Goal: Task Accomplishment & Management: Complete application form

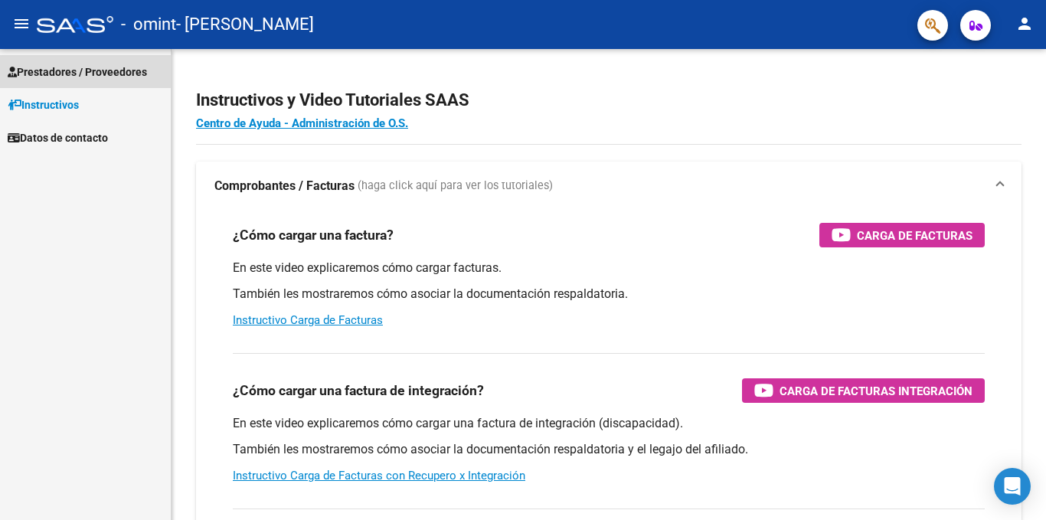
click at [22, 67] on span "Prestadores / Proveedores" at bounding box center [77, 72] width 139 height 17
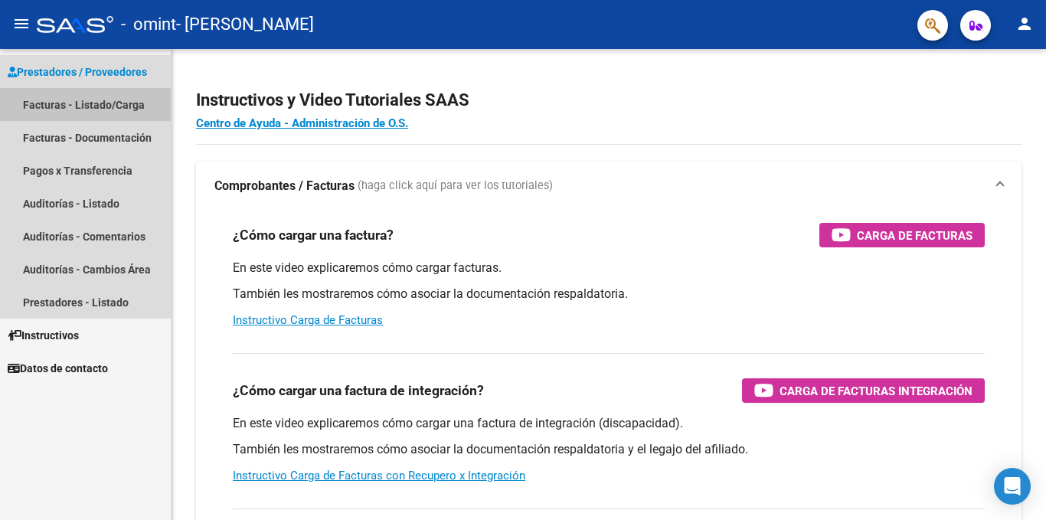
click at [34, 100] on link "Facturas - Listado/Carga" at bounding box center [85, 104] width 171 height 33
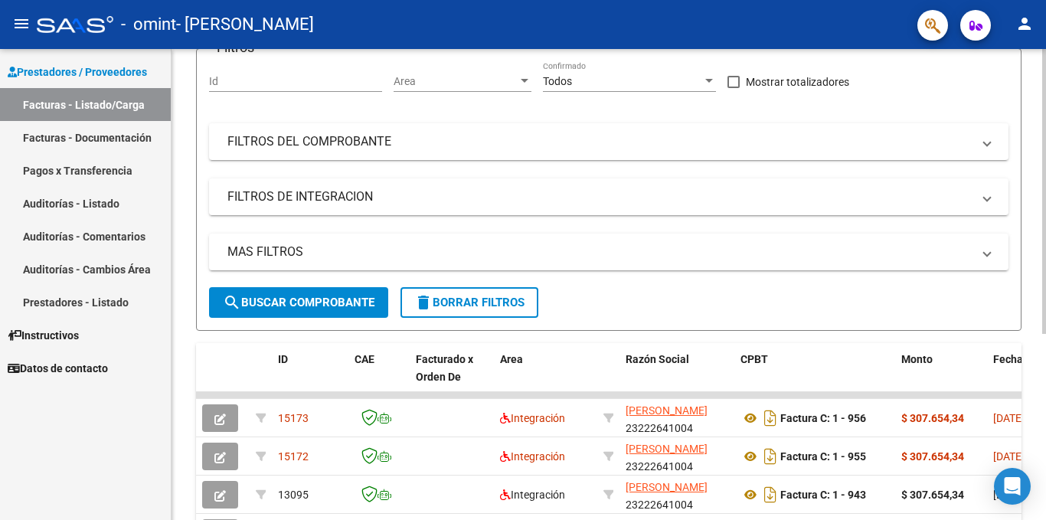
scroll to position [230, 0]
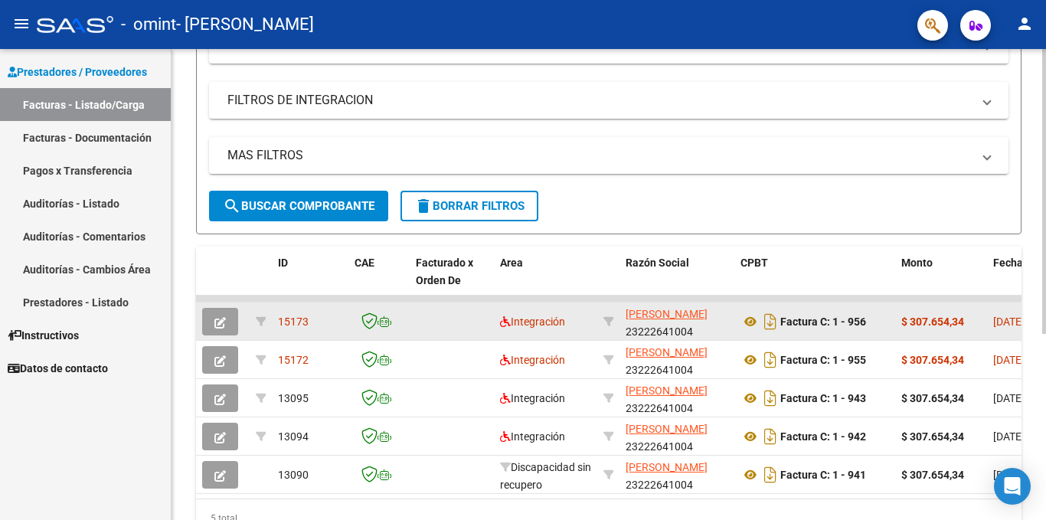
click at [219, 319] on icon "button" at bounding box center [220, 322] width 11 height 11
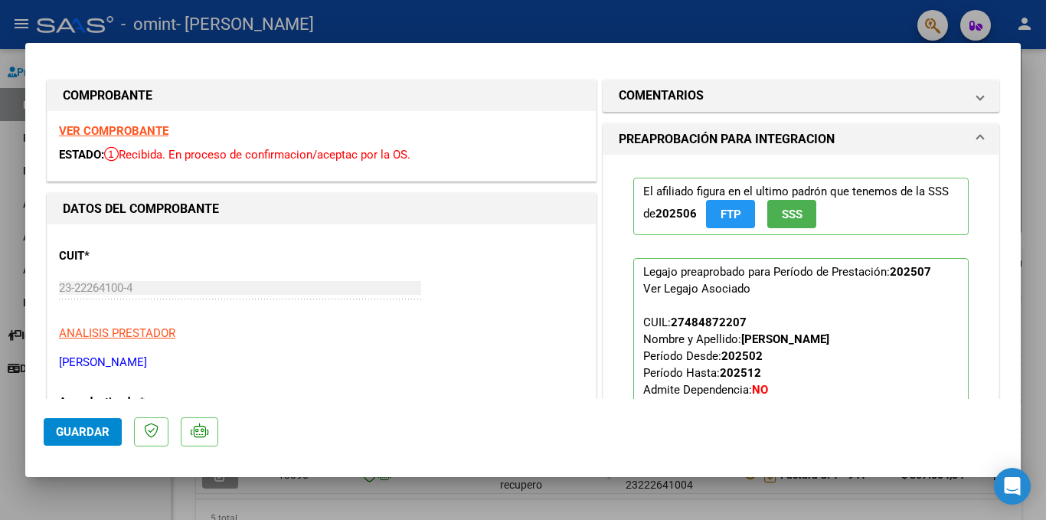
scroll to position [0, 0]
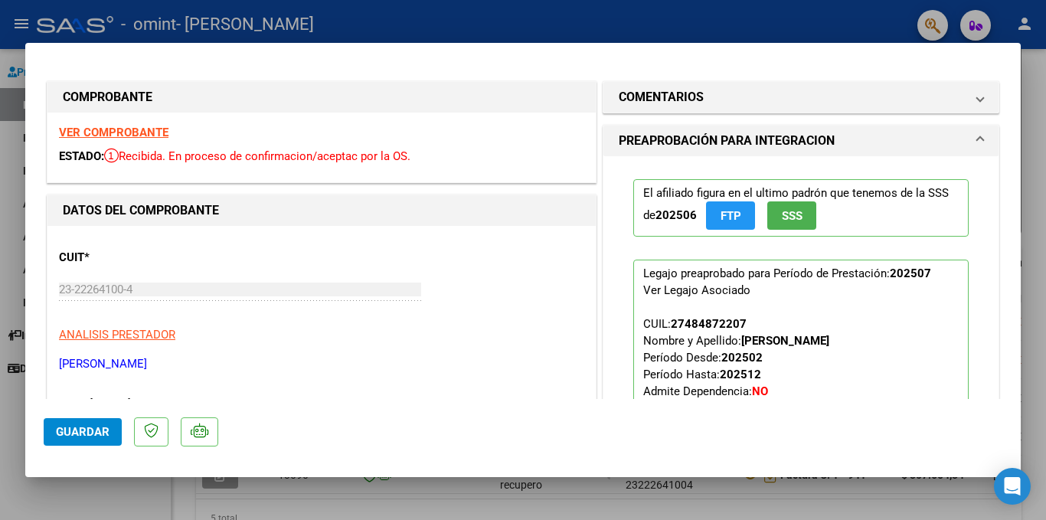
click at [533, 31] on div at bounding box center [523, 260] width 1046 height 520
type input "$ 0,00"
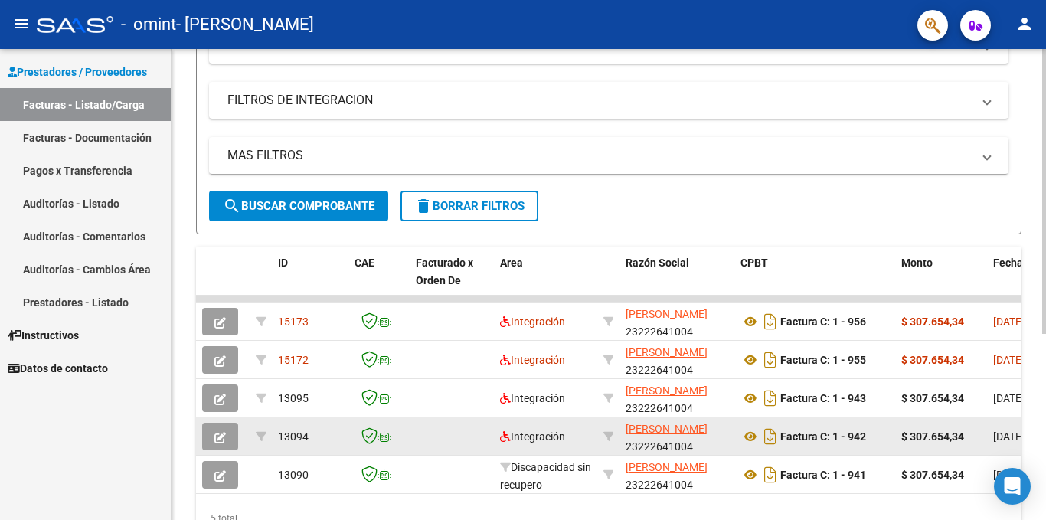
click at [227, 438] on button "button" at bounding box center [220, 437] width 36 height 28
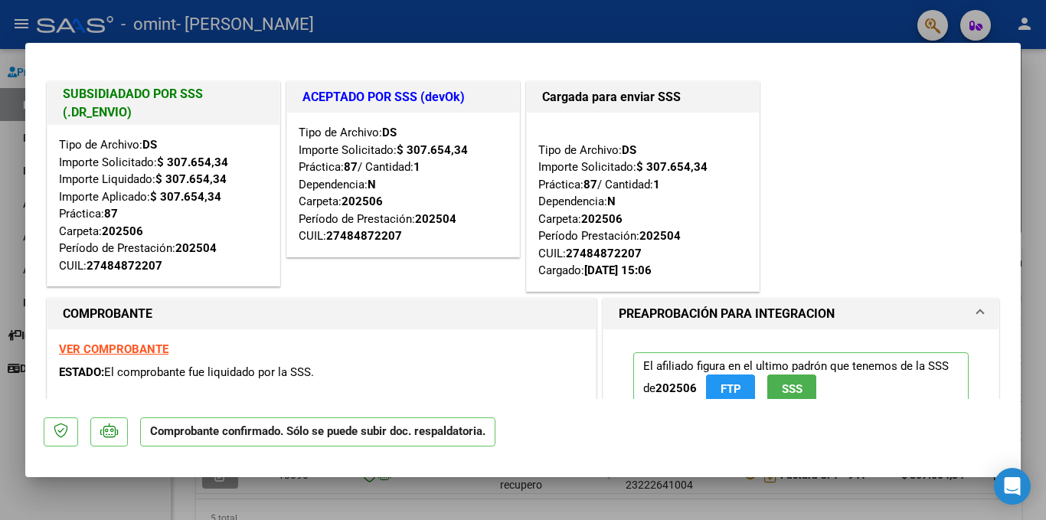
click at [0, 114] on div at bounding box center [523, 260] width 1046 height 520
type input "$ 0,00"
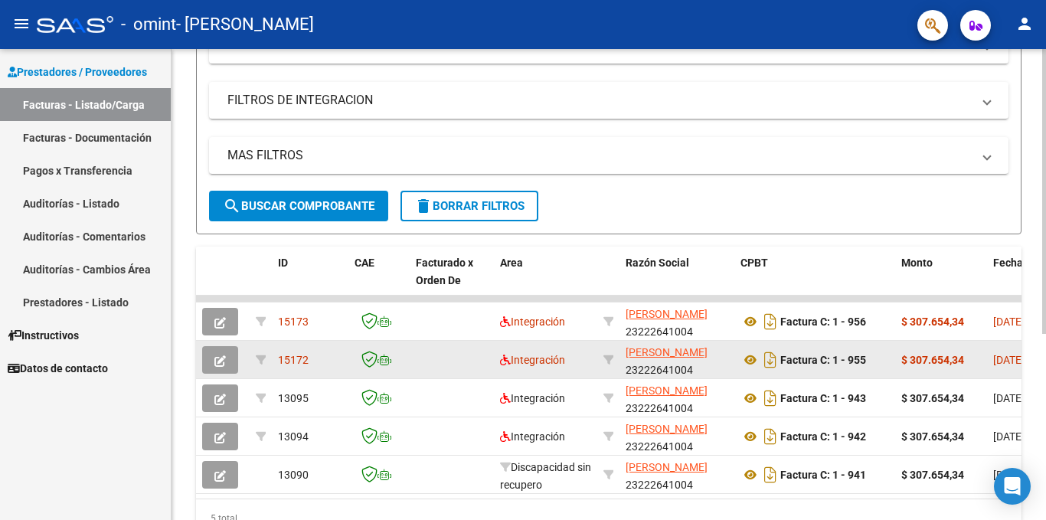
click at [223, 368] on button "button" at bounding box center [220, 360] width 36 height 28
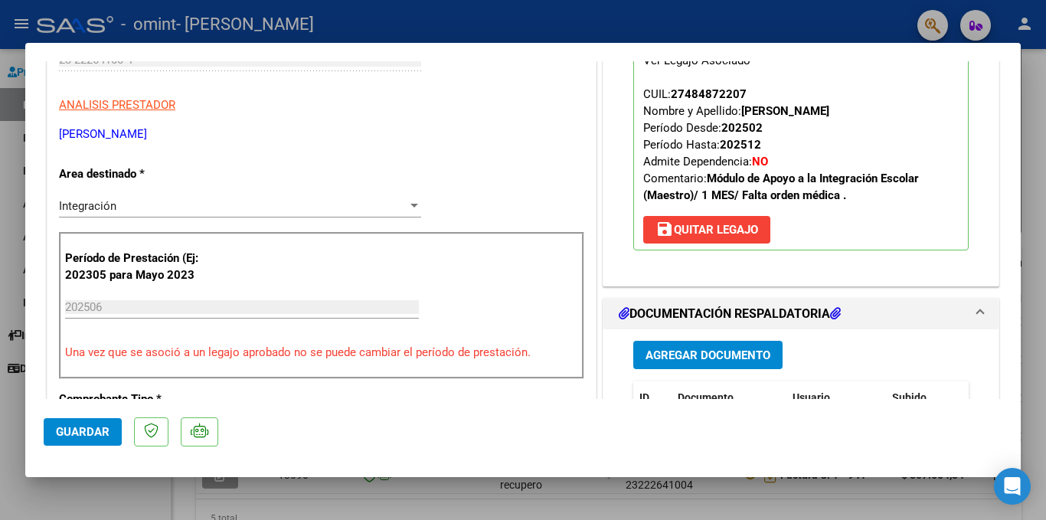
scroll to position [536, 0]
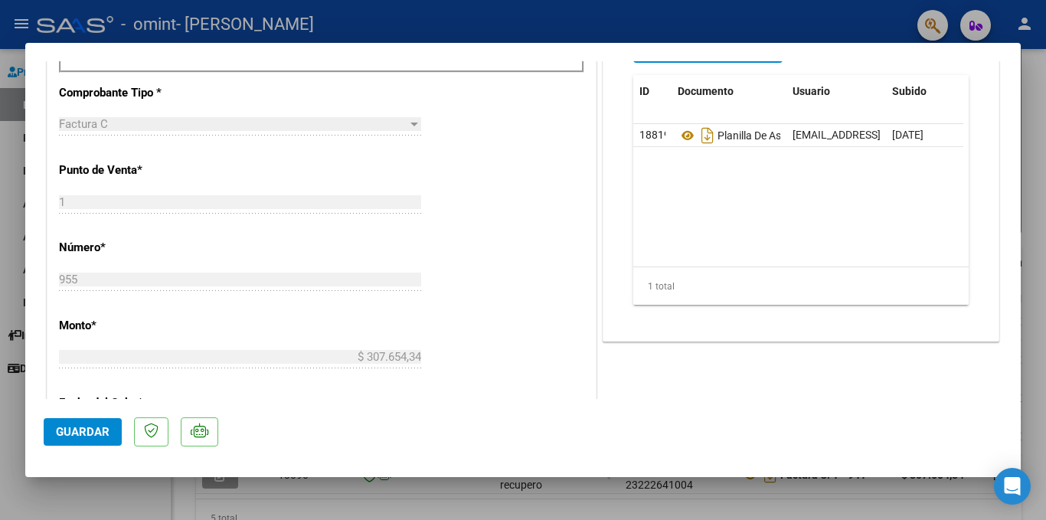
click at [0, 259] on div at bounding box center [523, 260] width 1046 height 520
type input "$ 0,00"
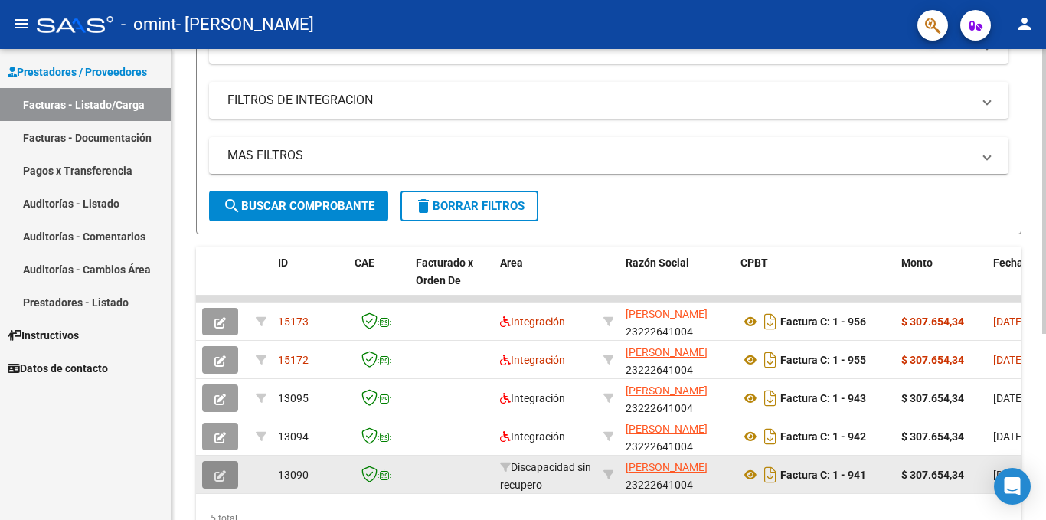
click at [228, 462] on button "button" at bounding box center [220, 475] width 36 height 28
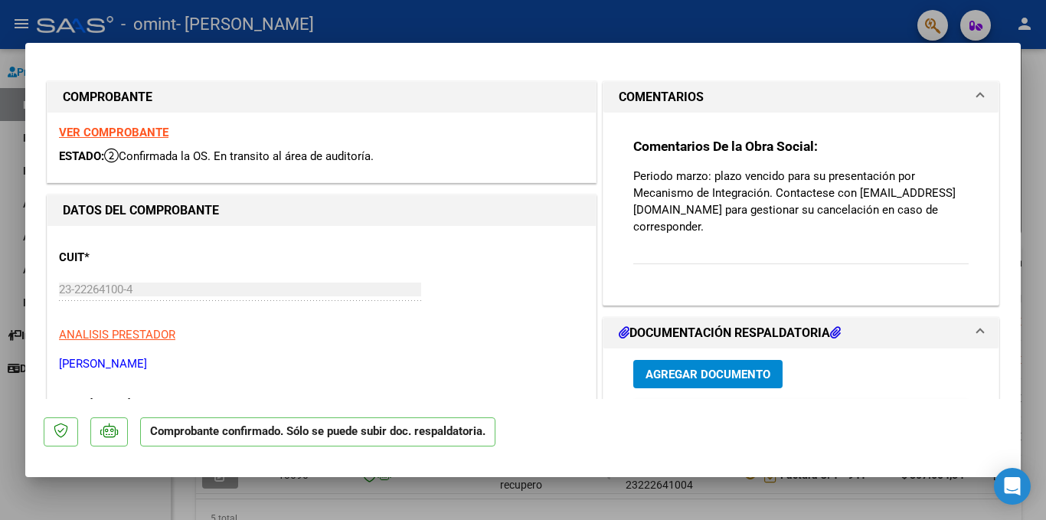
click at [0, 201] on div at bounding box center [523, 260] width 1046 height 520
type input "$ 0,00"
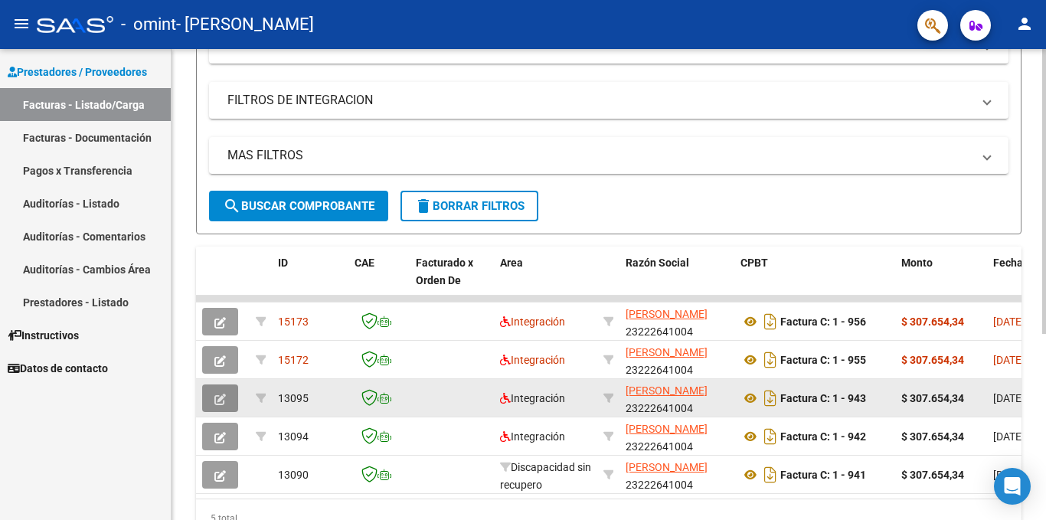
click at [223, 396] on icon "button" at bounding box center [220, 399] width 11 height 11
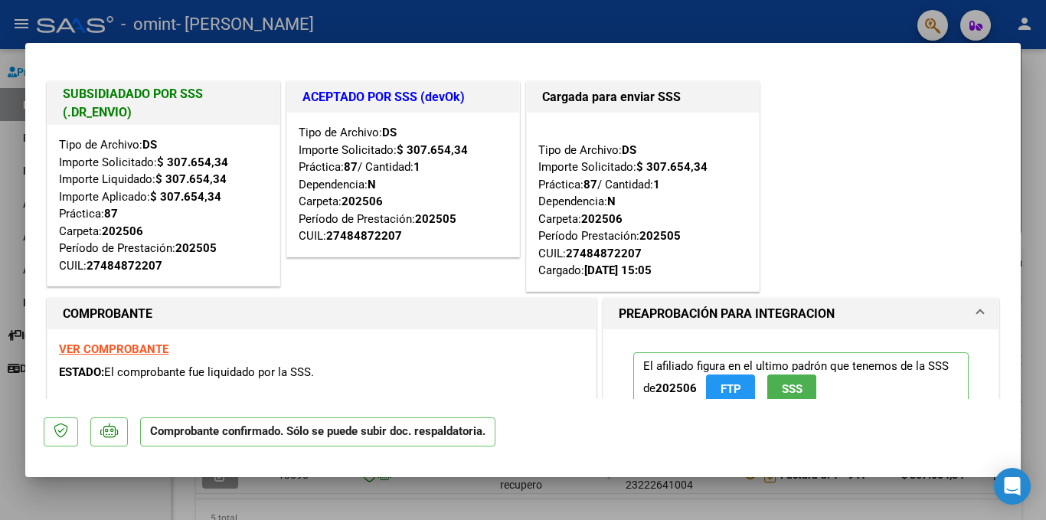
click at [5, 205] on div at bounding box center [523, 260] width 1046 height 520
type input "$ 0,00"
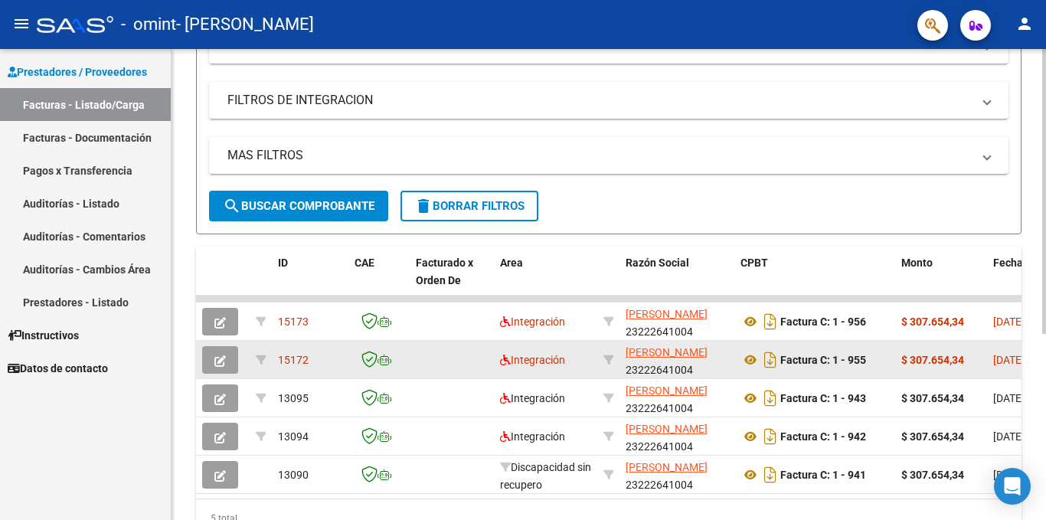
click at [220, 359] on icon "button" at bounding box center [220, 360] width 11 height 11
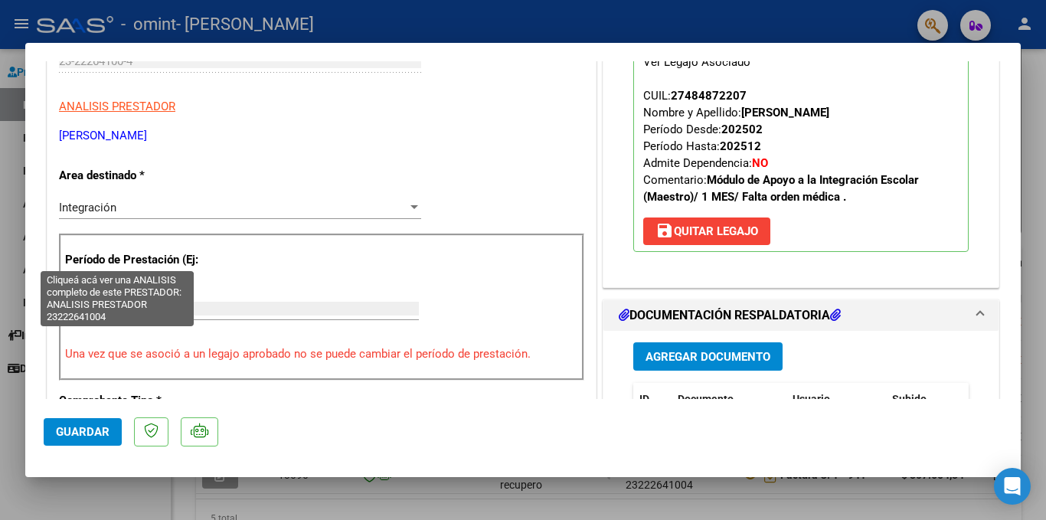
scroll to position [230, 0]
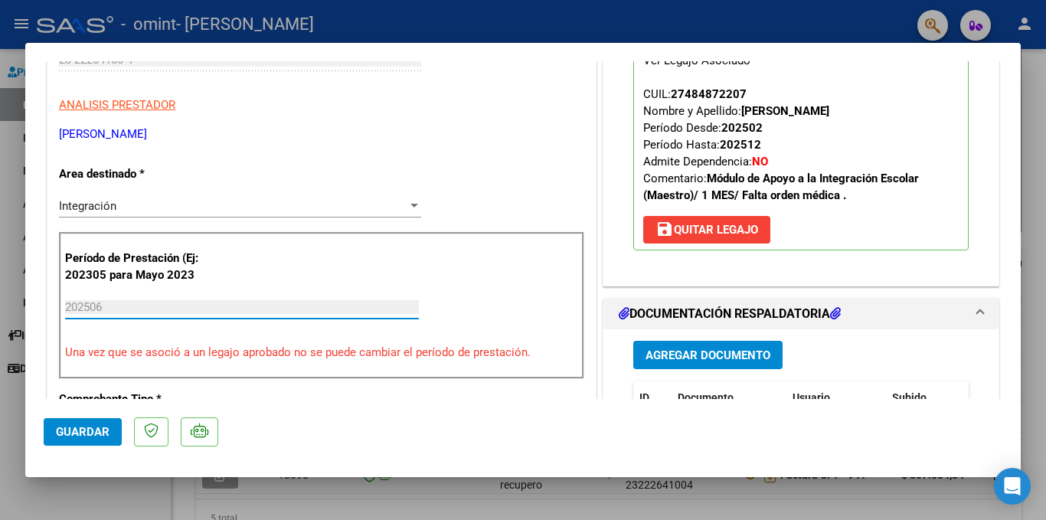
click at [357, 306] on input "202506" at bounding box center [242, 307] width 354 height 14
click at [471, 302] on div "Período de Prestación (Ej: 202305 para [DATE] 202506 Ingrese el Período de Pres…" at bounding box center [322, 305] width 526 height 147
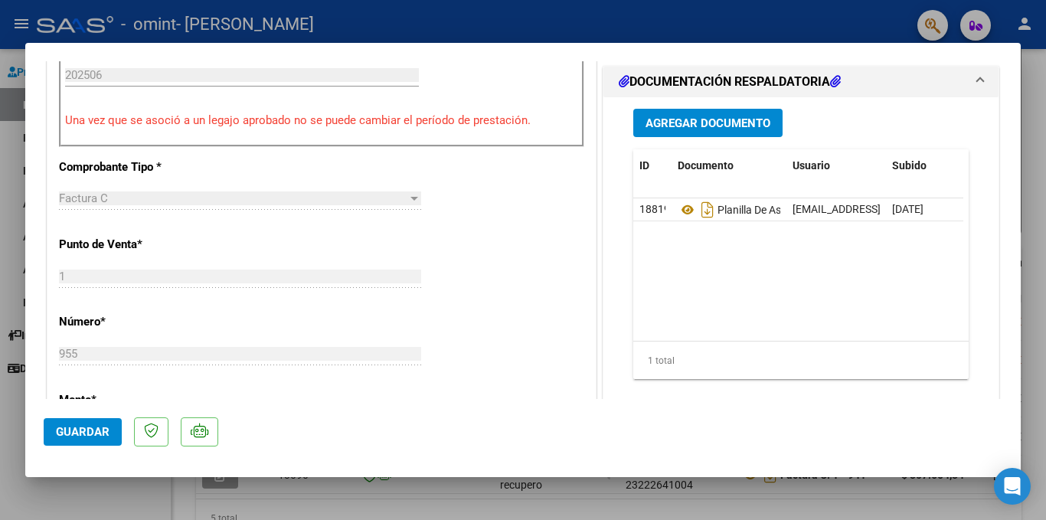
scroll to position [536, 0]
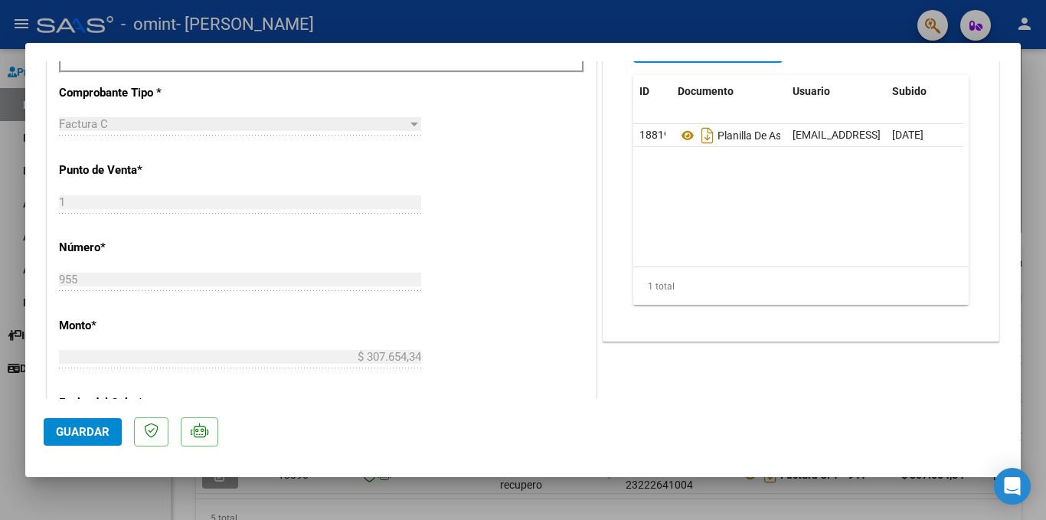
click at [0, 206] on div at bounding box center [523, 260] width 1046 height 520
type input "$ 0,00"
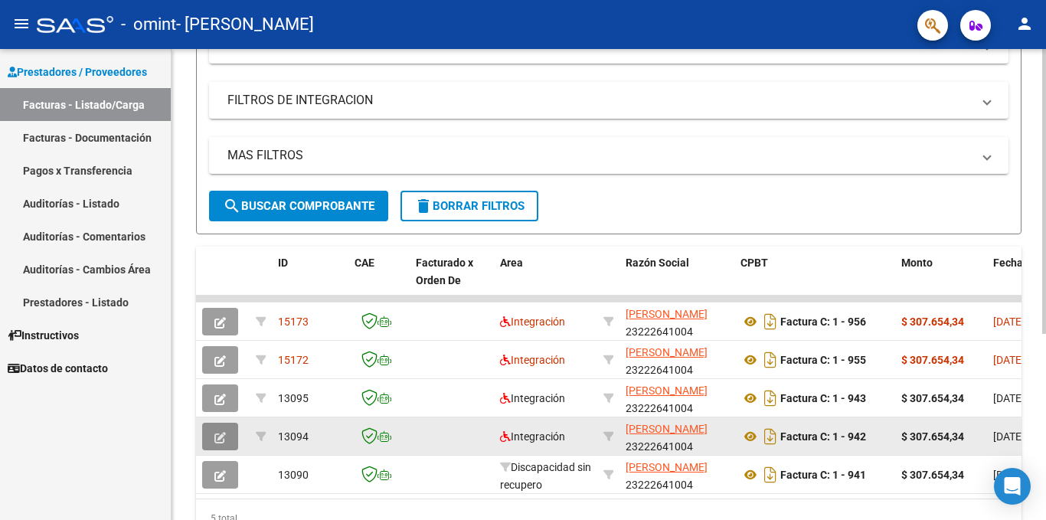
click at [218, 433] on icon "button" at bounding box center [220, 437] width 11 height 11
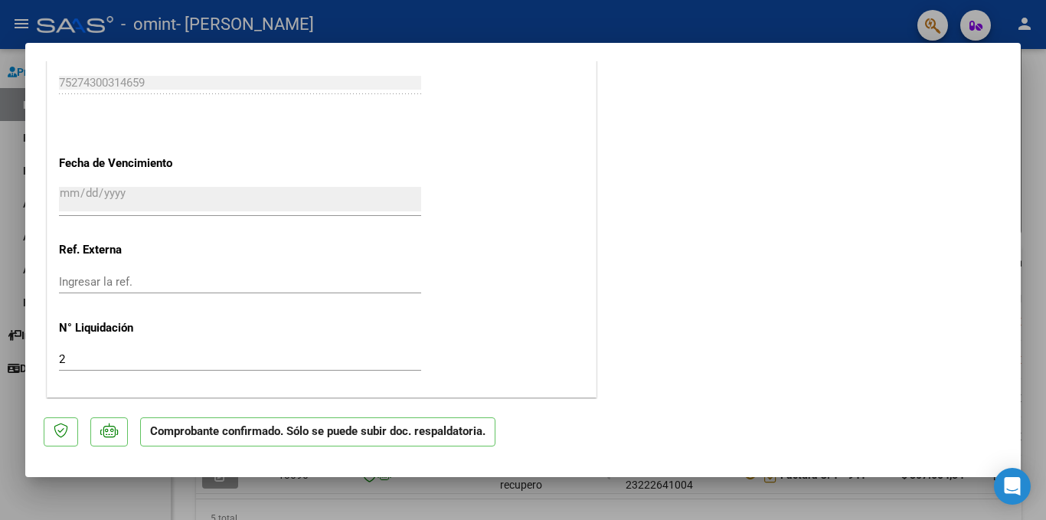
scroll to position [1099, 0]
click at [0, 253] on div at bounding box center [523, 260] width 1046 height 520
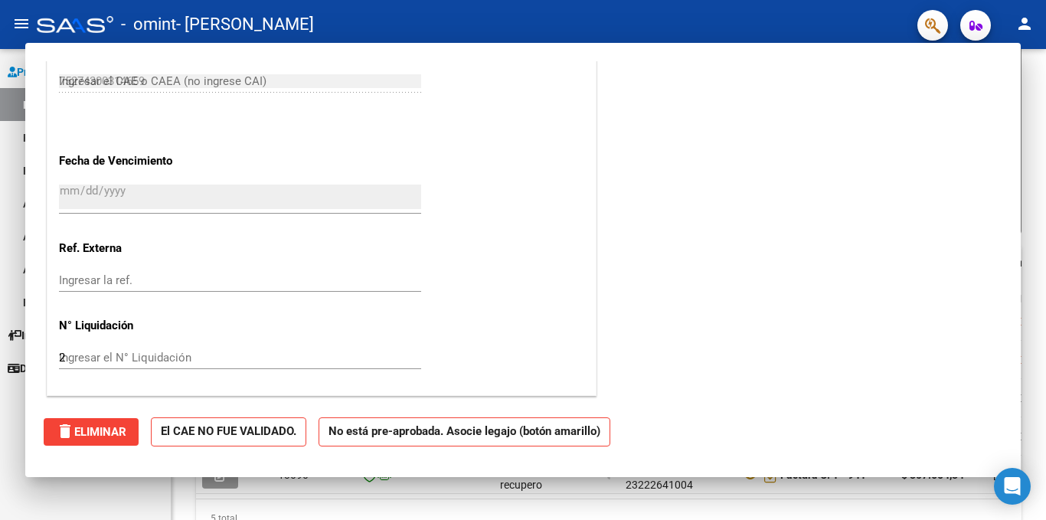
type input "$ 0,00"
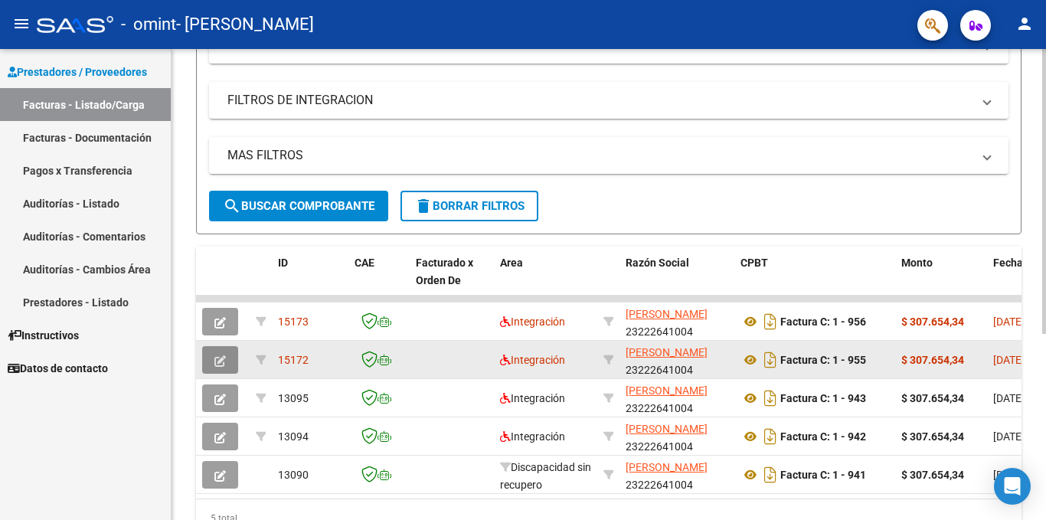
click at [224, 362] on icon "button" at bounding box center [220, 360] width 11 height 11
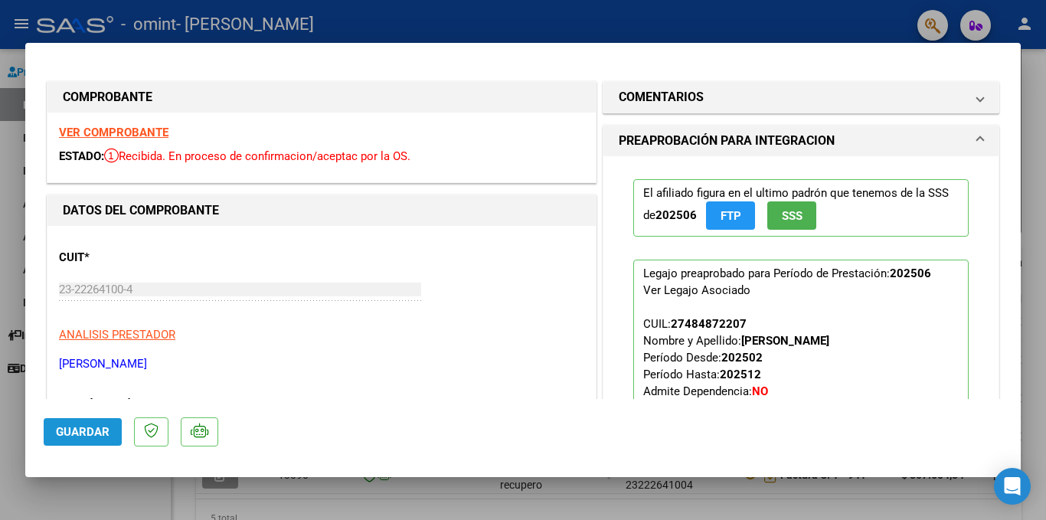
click at [69, 435] on span "Guardar" at bounding box center [83, 432] width 54 height 14
click at [11, 268] on div at bounding box center [523, 260] width 1046 height 520
type input "$ 0,00"
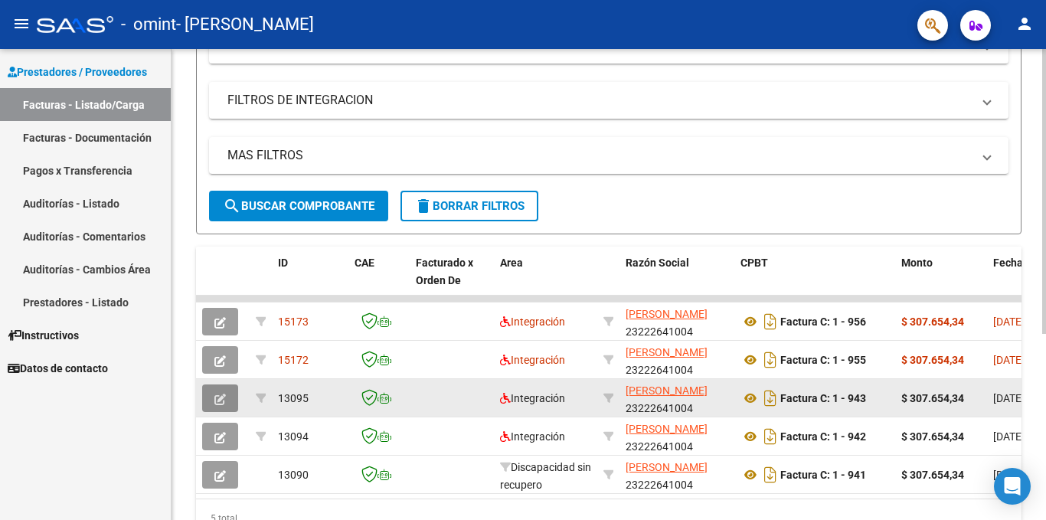
click at [226, 396] on button "button" at bounding box center [220, 399] width 36 height 28
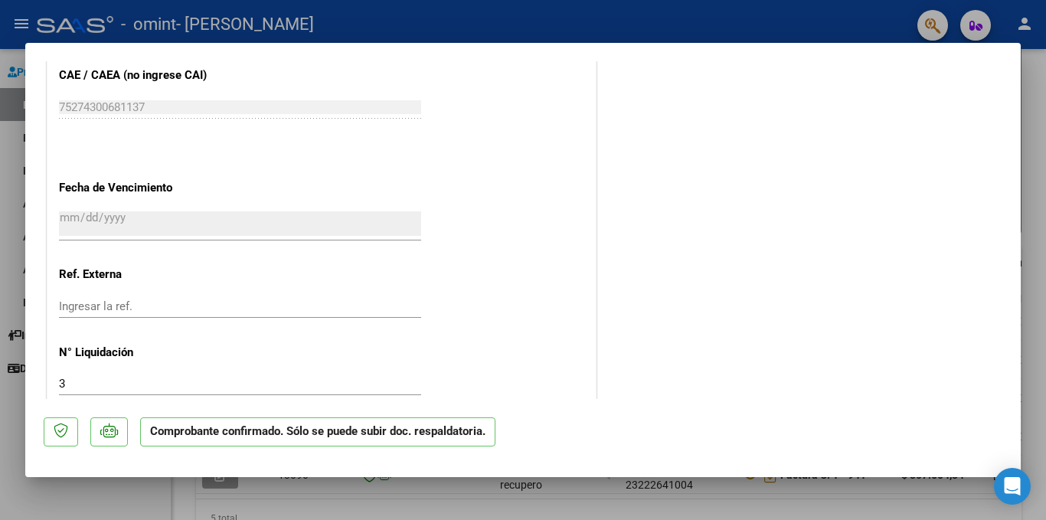
scroll to position [1099, 0]
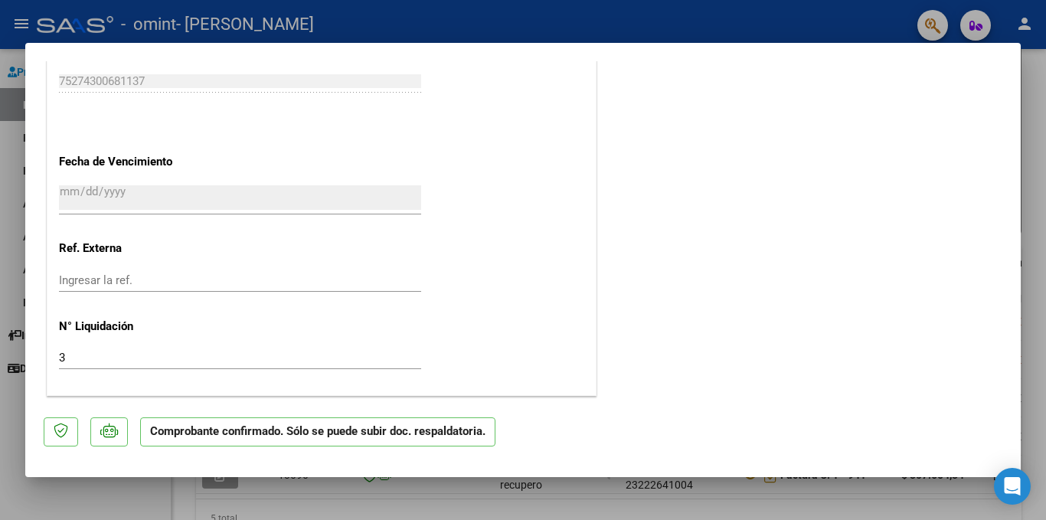
click at [5, 244] on div at bounding box center [523, 260] width 1046 height 520
type input "$ 0,00"
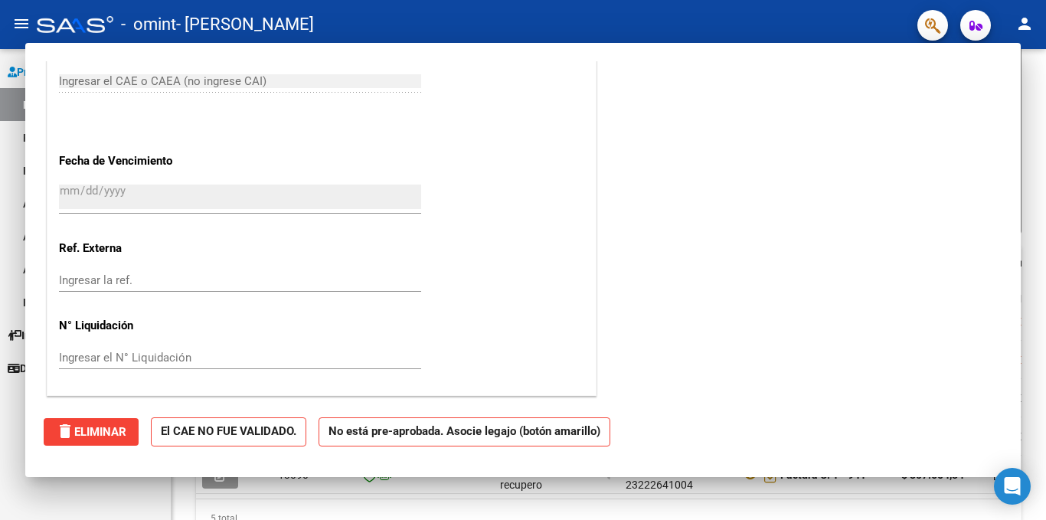
scroll to position [925, 0]
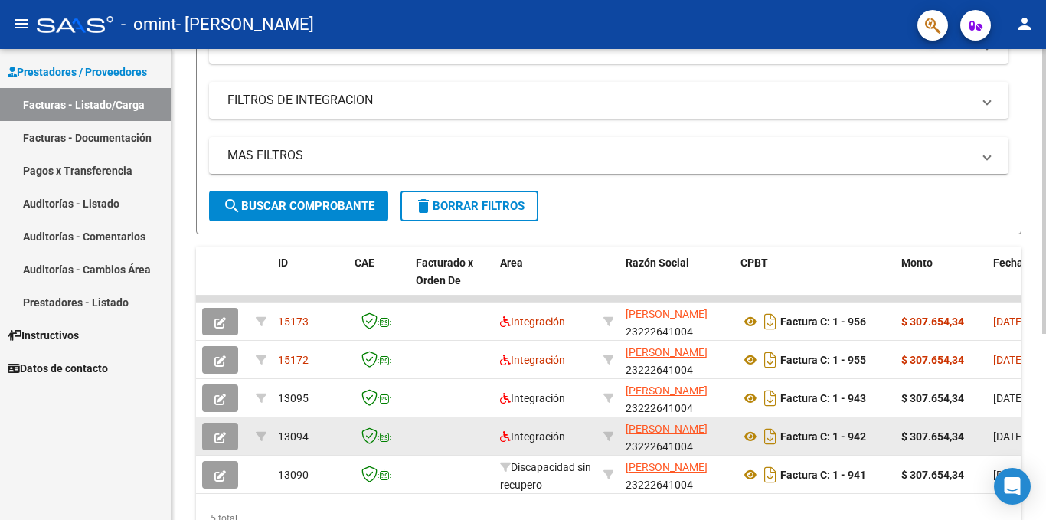
click at [233, 431] on button "button" at bounding box center [220, 437] width 36 height 28
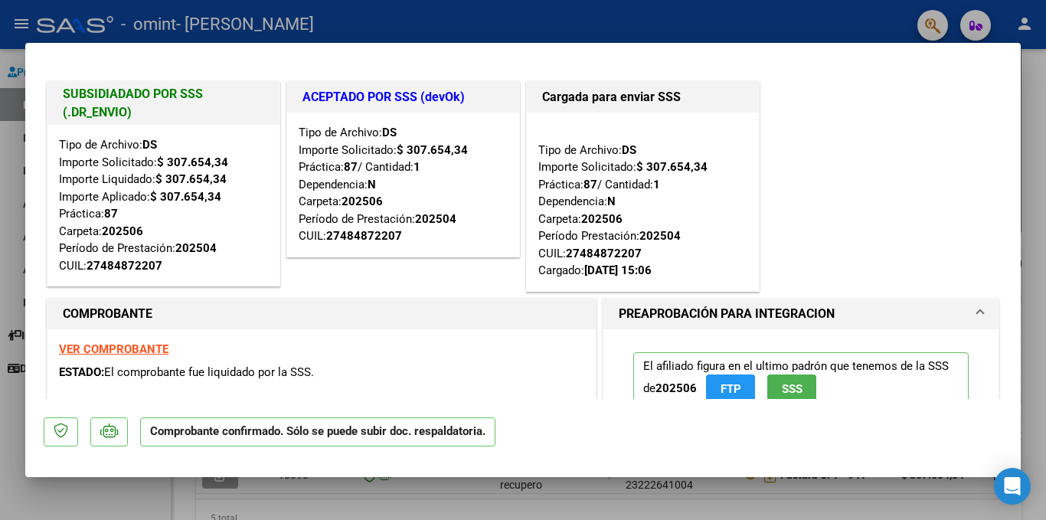
click at [2, 288] on div at bounding box center [523, 260] width 1046 height 520
type input "$ 0,00"
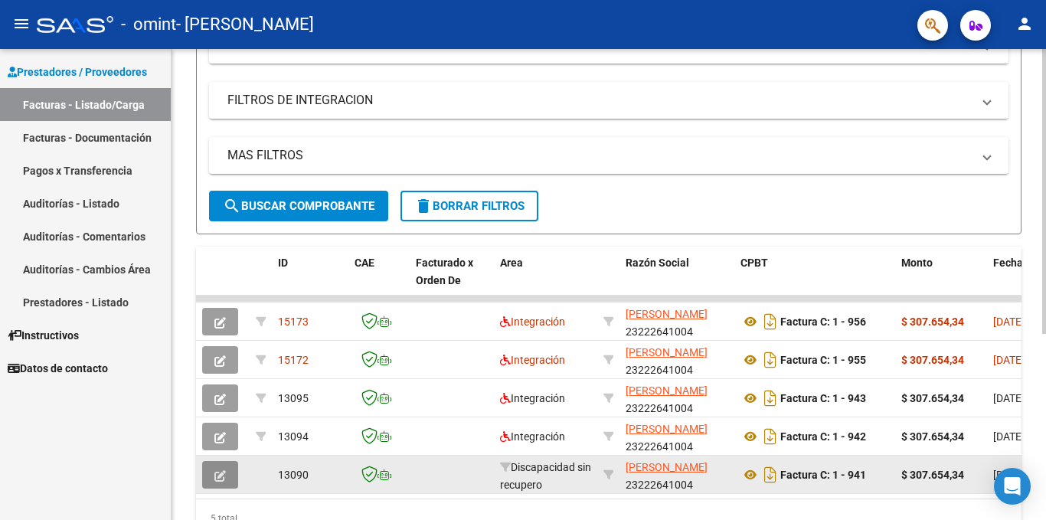
click at [220, 473] on icon "button" at bounding box center [220, 475] width 11 height 11
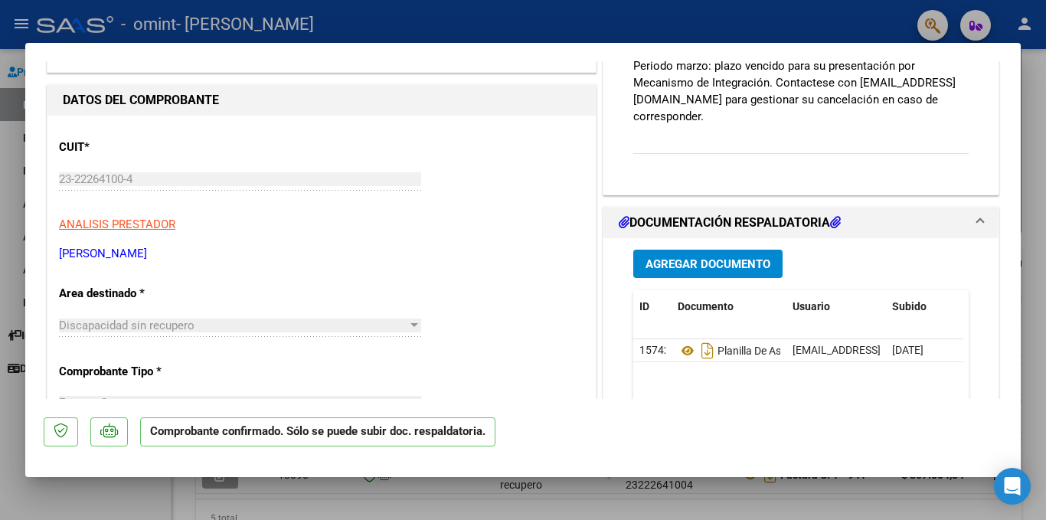
scroll to position [0, 0]
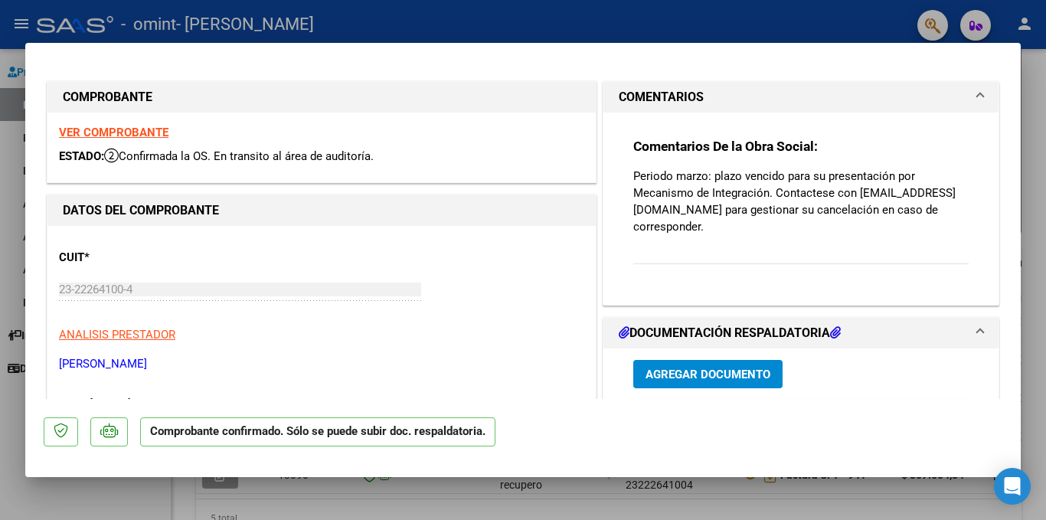
click at [152, 135] on strong "VER COMPROBANTE" at bounding box center [114, 133] width 110 height 14
click at [11, 267] on div at bounding box center [523, 260] width 1046 height 520
type input "$ 0,00"
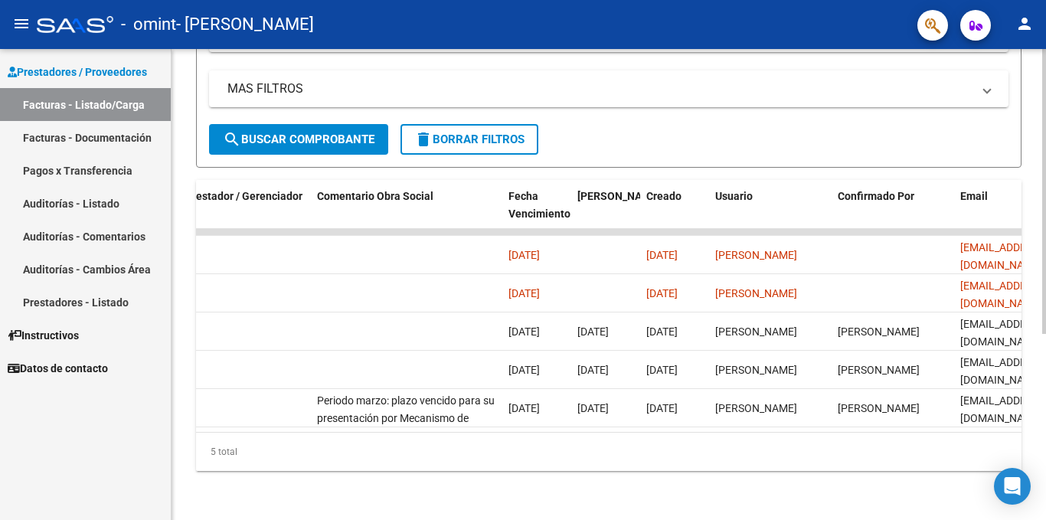
scroll to position [0, 2404]
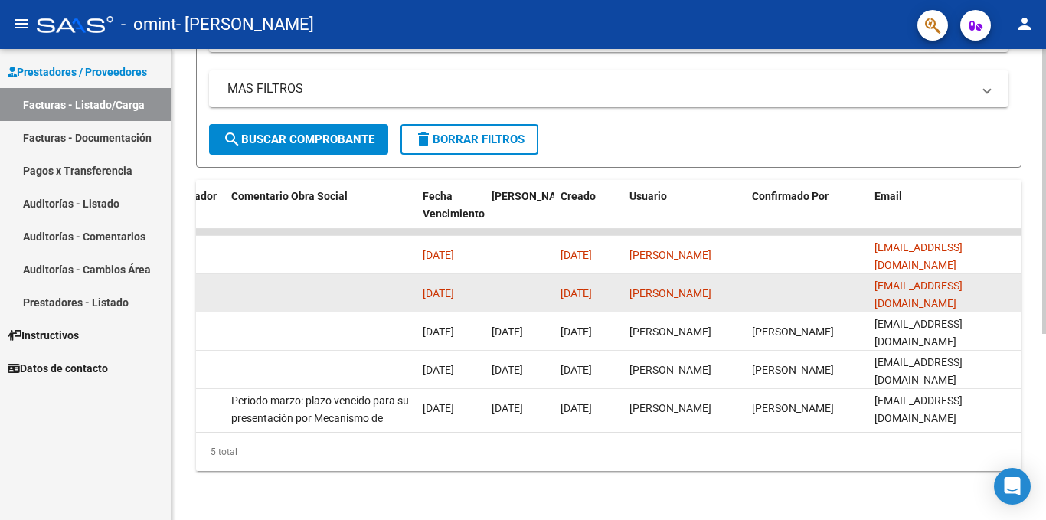
click at [372, 281] on datatable-body-cell at bounding box center [321, 293] width 192 height 38
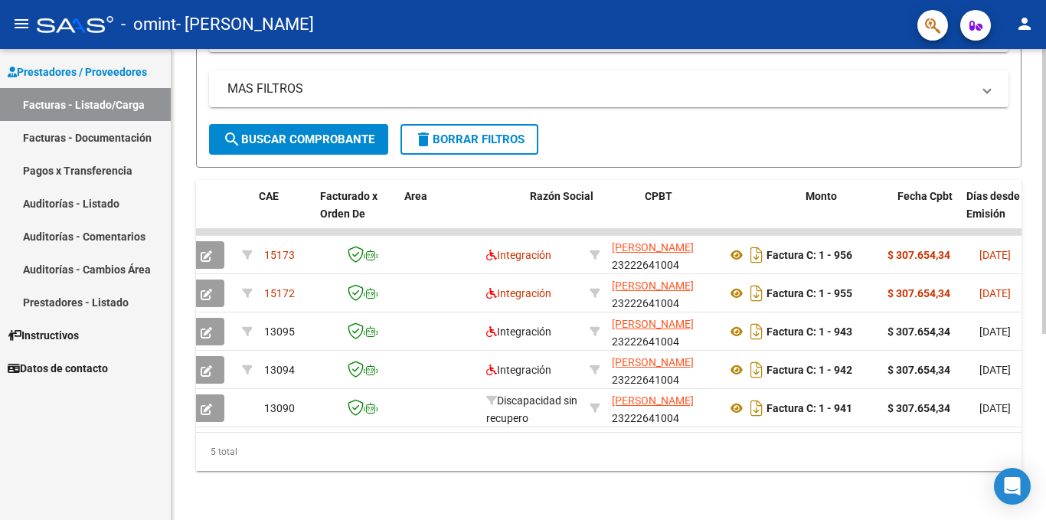
scroll to position [0, 0]
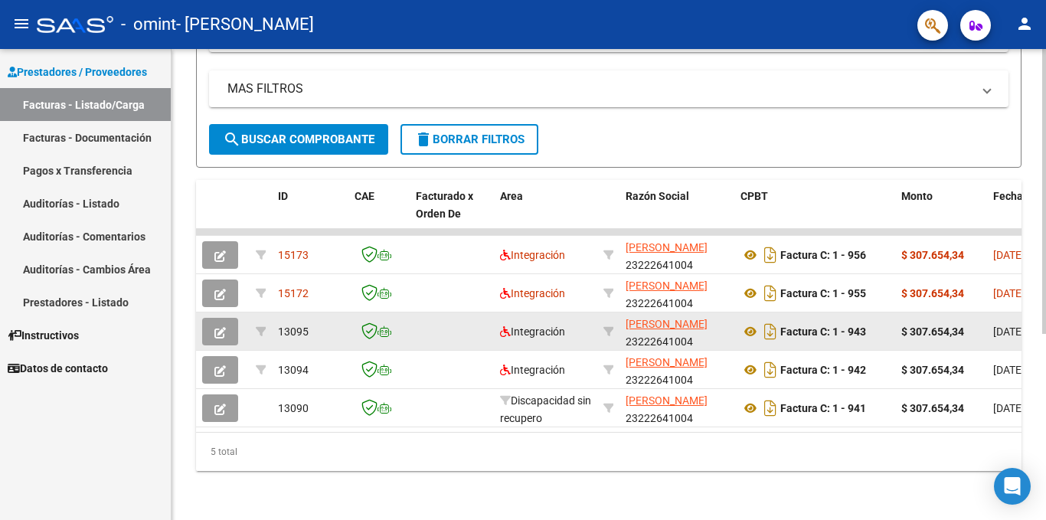
click at [212, 320] on button "button" at bounding box center [220, 332] width 36 height 28
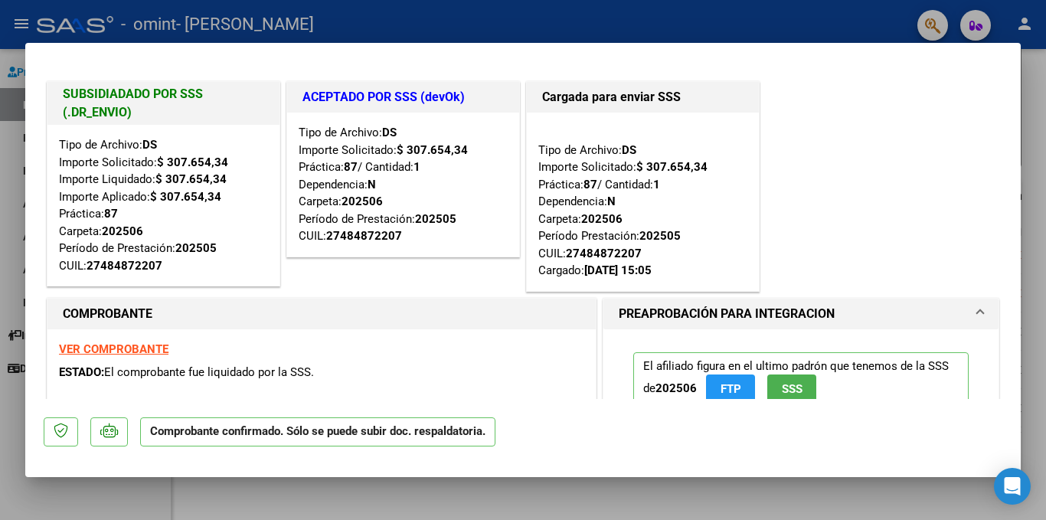
click at [13, 220] on div at bounding box center [523, 260] width 1046 height 520
type input "$ 0,00"
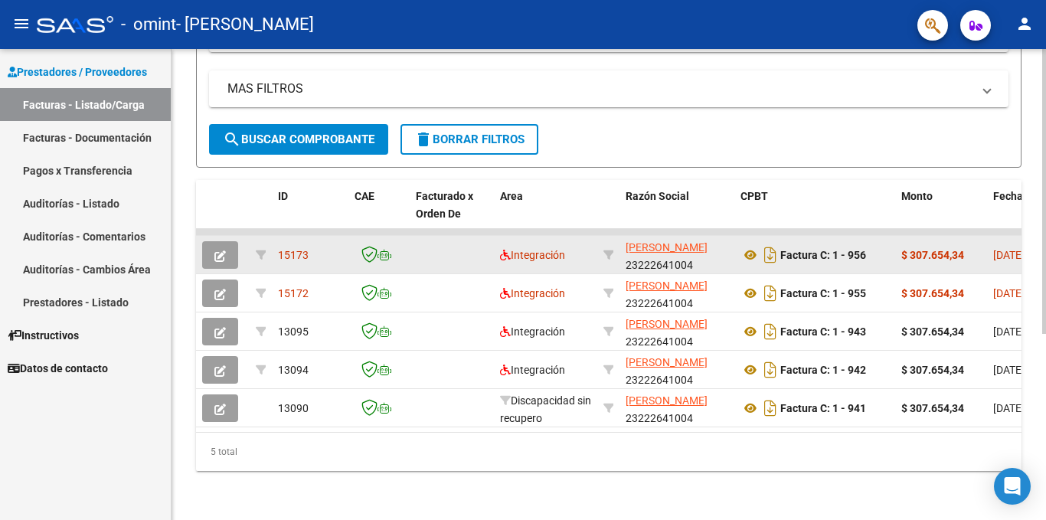
click at [224, 248] on span "button" at bounding box center [220, 255] width 11 height 14
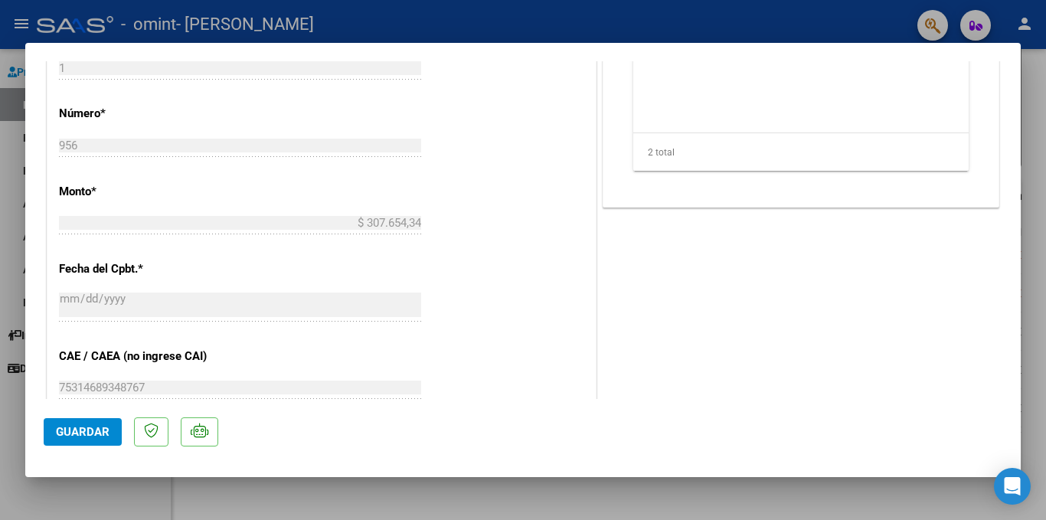
scroll to position [977, 0]
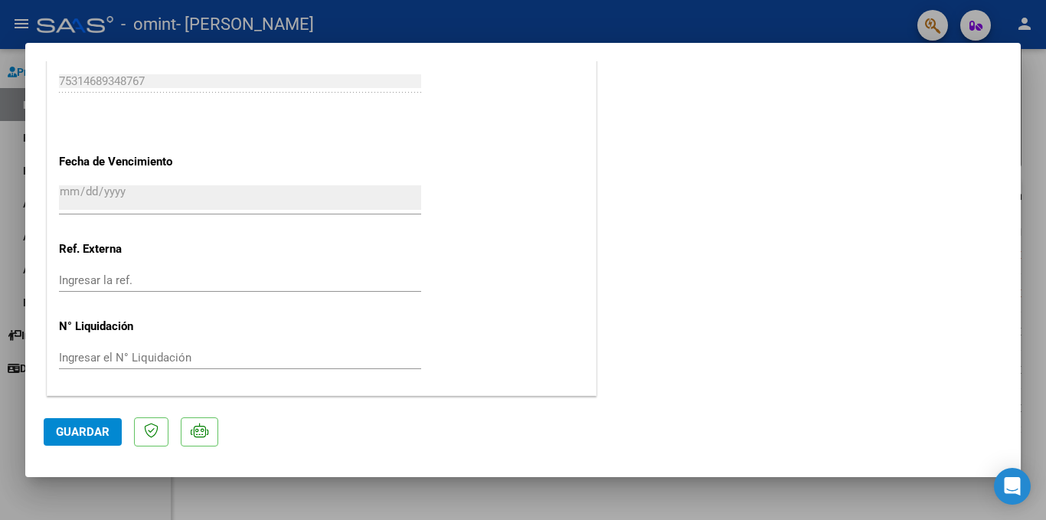
click at [64, 436] on span "Guardar" at bounding box center [83, 432] width 54 height 14
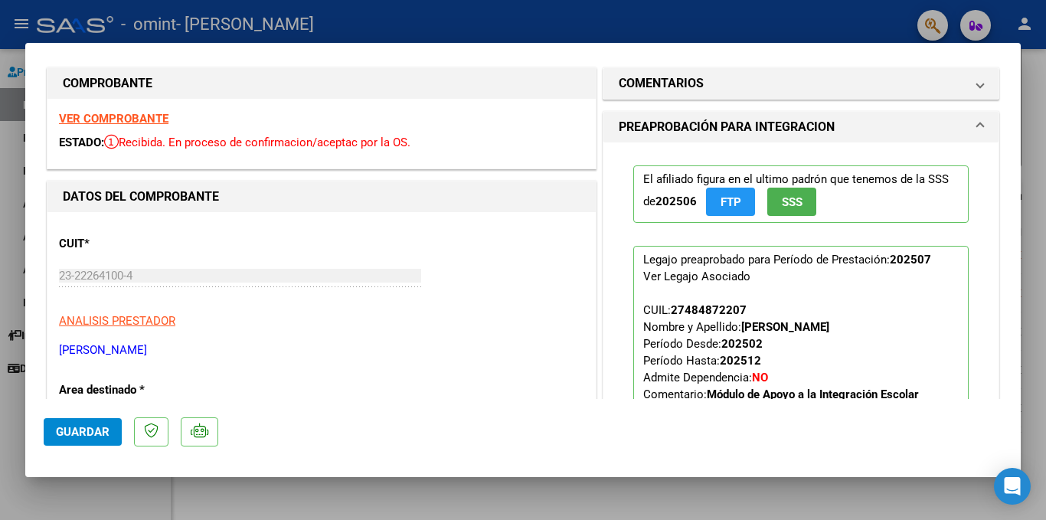
scroll to position [0, 0]
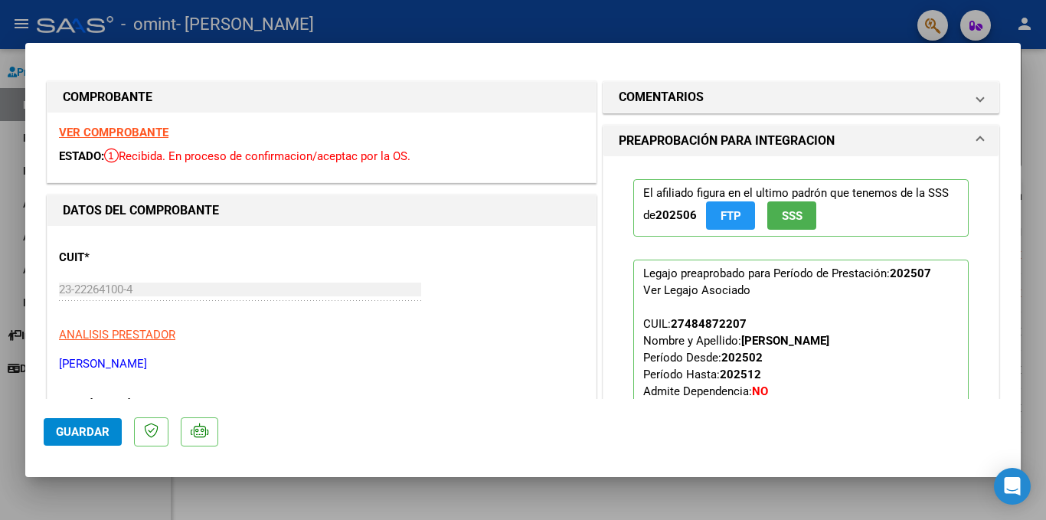
click at [5, 170] on div at bounding box center [523, 260] width 1046 height 520
type input "$ 0,00"
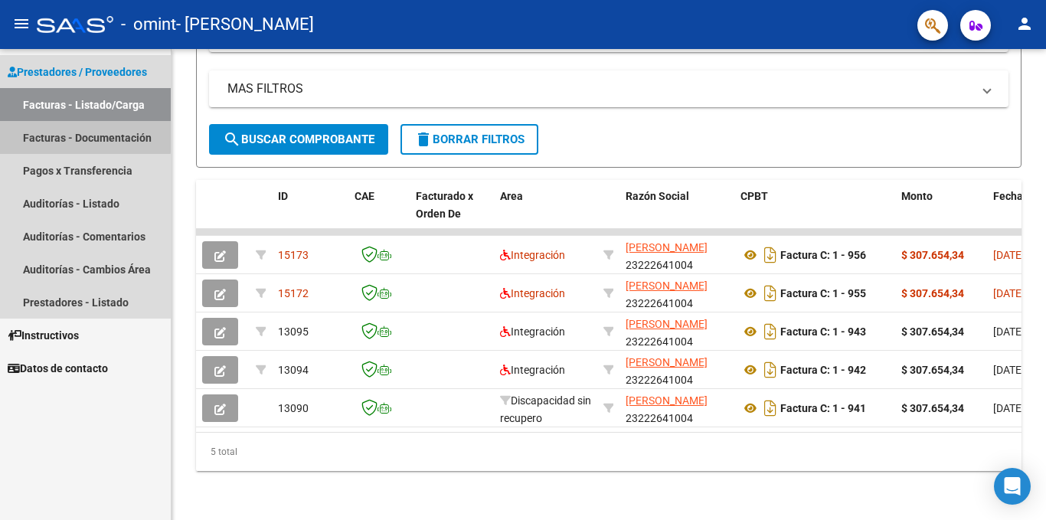
click at [47, 134] on link "Facturas - Documentación" at bounding box center [85, 137] width 171 height 33
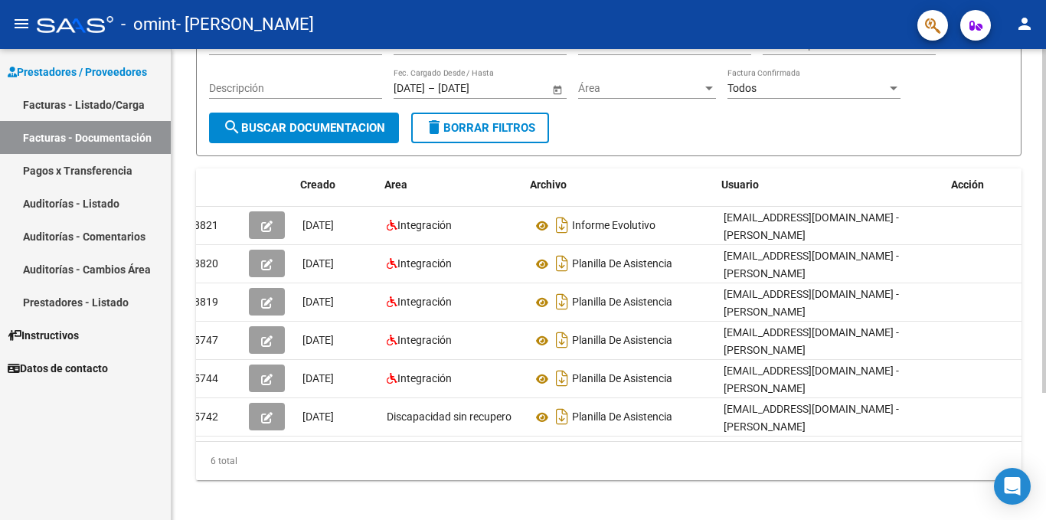
scroll to position [0, 17]
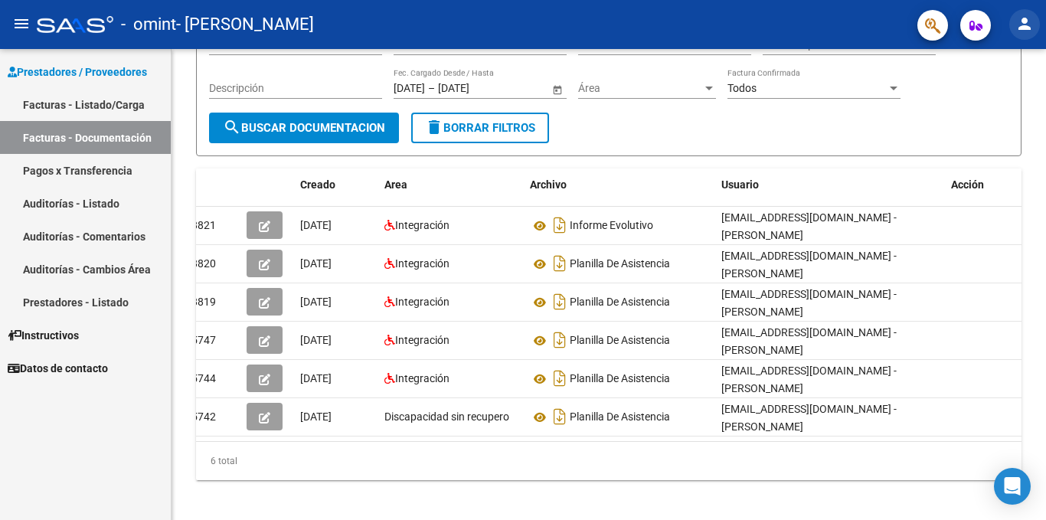
click at [1025, 21] on mat-icon "person" at bounding box center [1025, 24] width 18 height 18
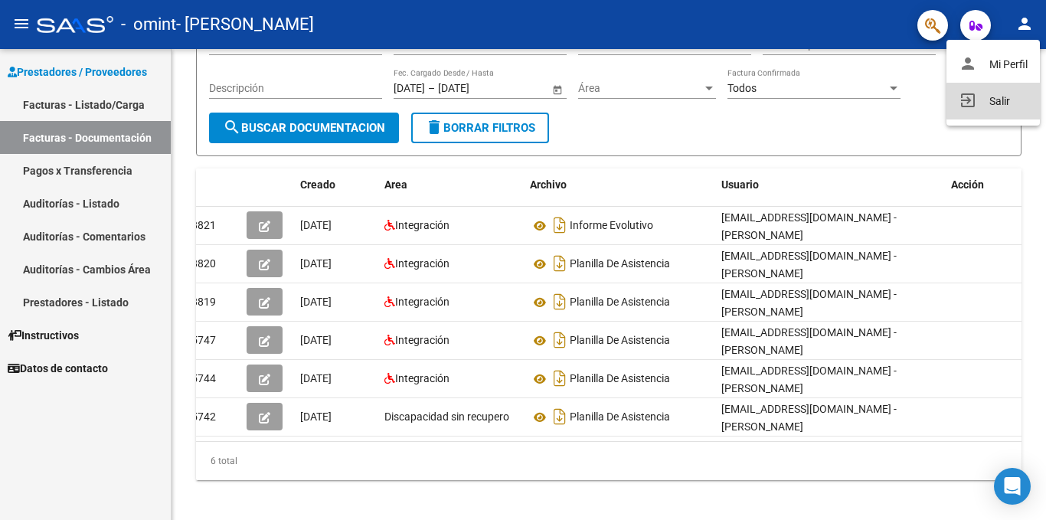
click at [992, 101] on button "exit_to_app Salir" at bounding box center [993, 101] width 93 height 37
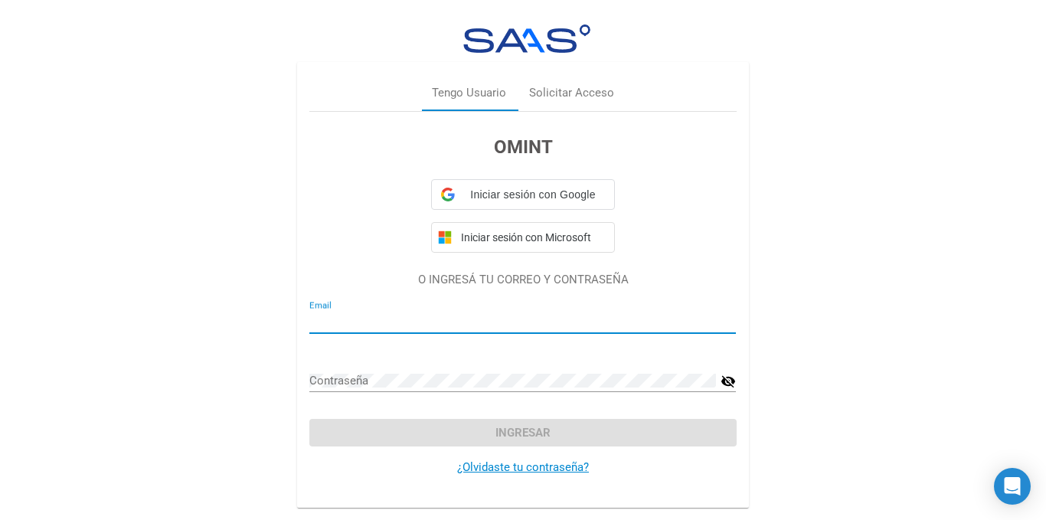
type input "[EMAIL_ADDRESS][DOMAIN_NAME]"
